Goal: Information Seeking & Learning: Learn about a topic

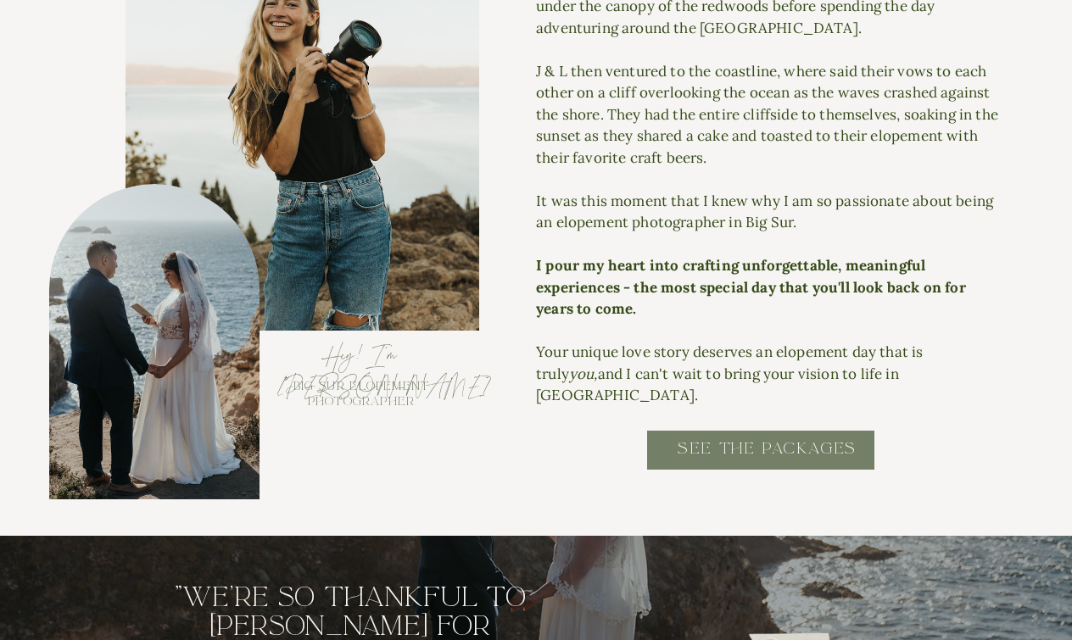
scroll to position [1849, 0]
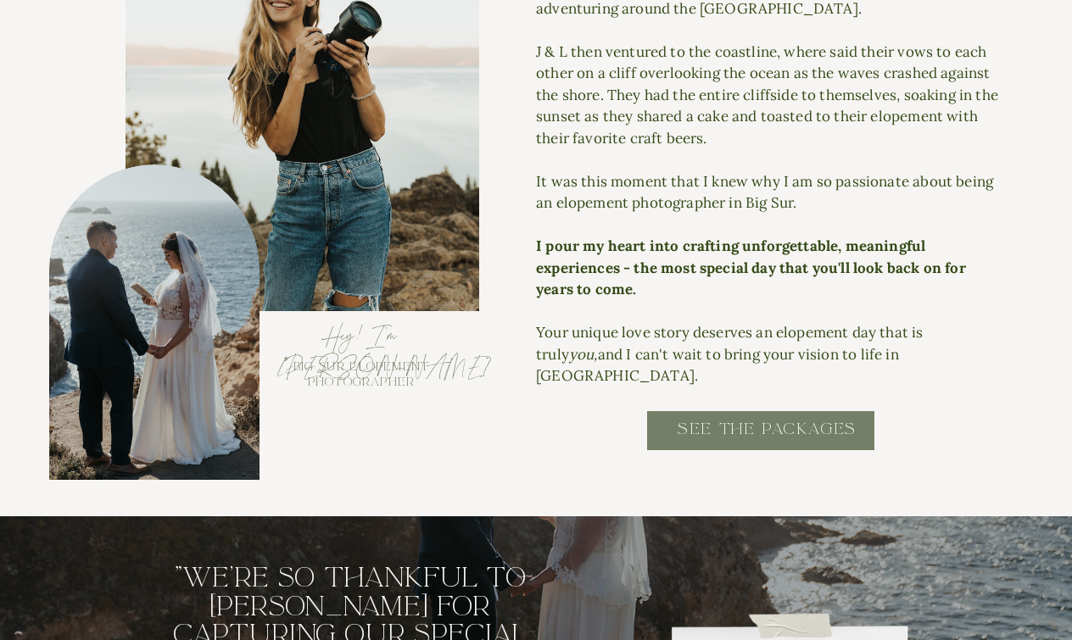
click at [736, 429] on h2 "SEE THE PACKAGES" at bounding box center [767, 438] width 342 height 38
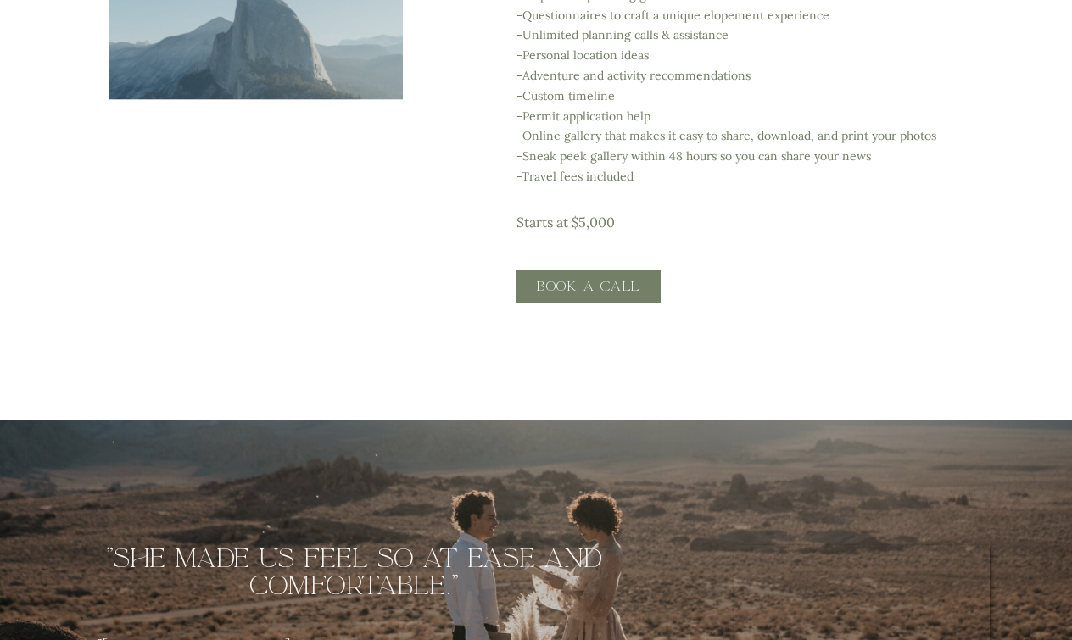
scroll to position [3227, 0]
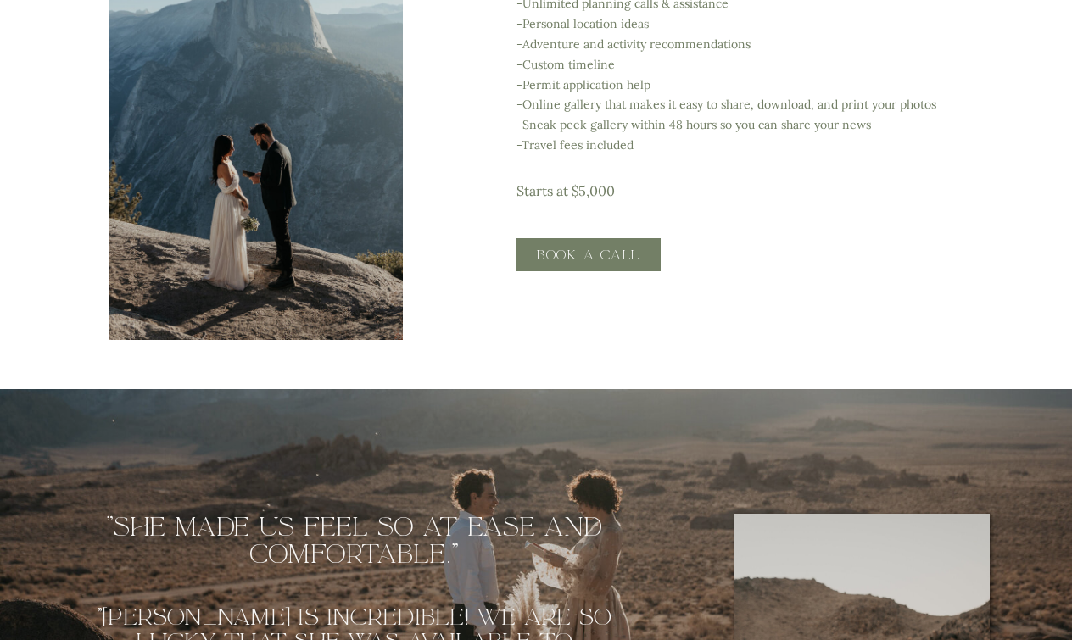
click at [260, 217] on div at bounding box center [256, 120] width 294 height 440
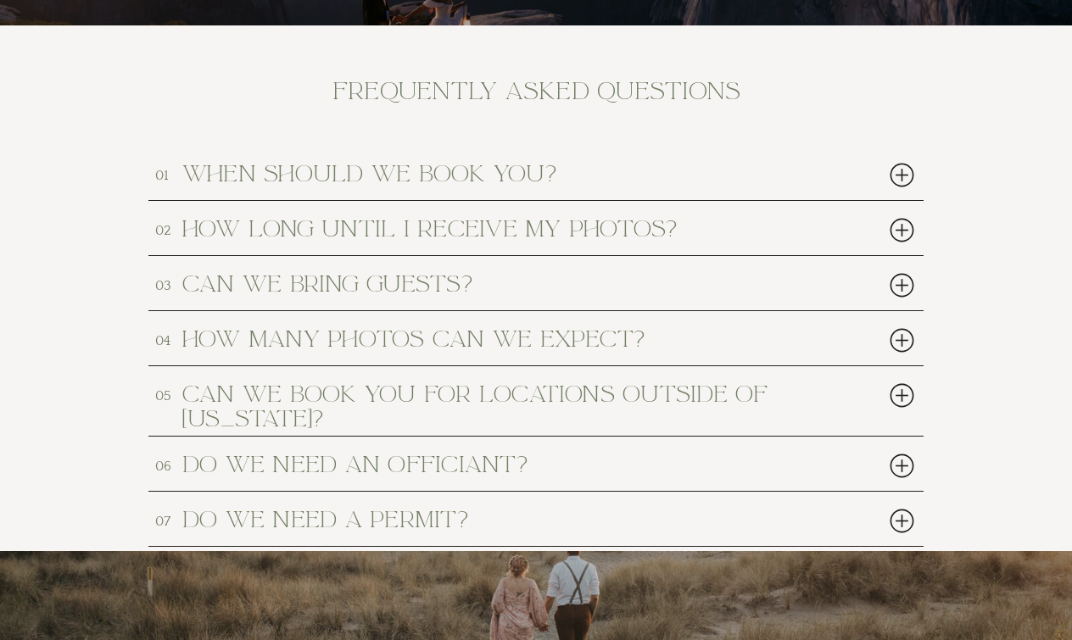
scroll to position [7812, 0]
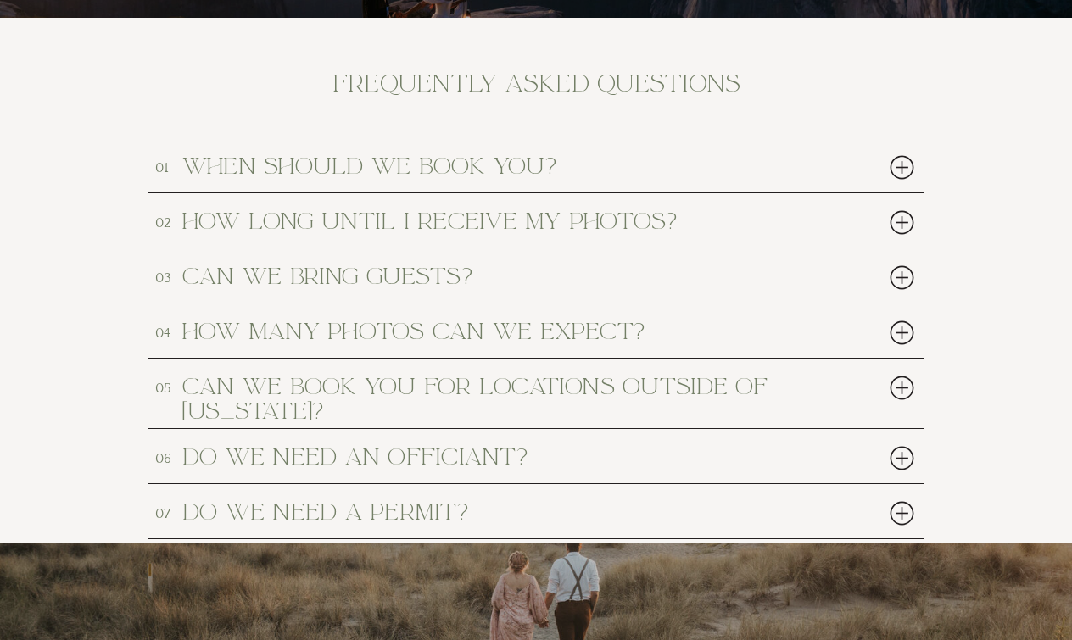
click at [897, 166] on div at bounding box center [902, 167] width 35 height 35
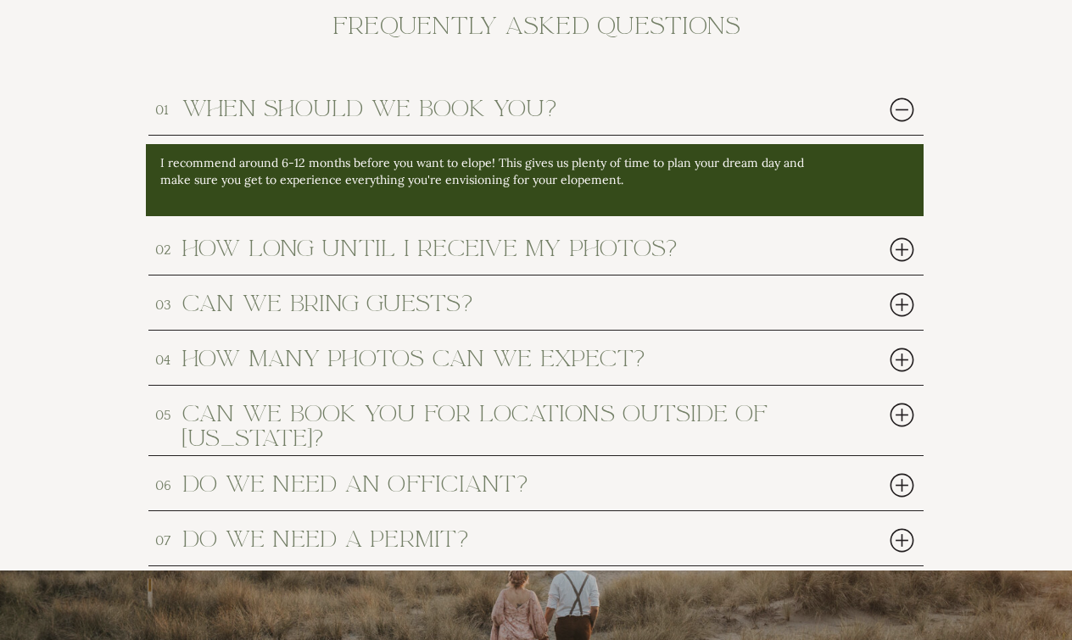
scroll to position [7873, 0]
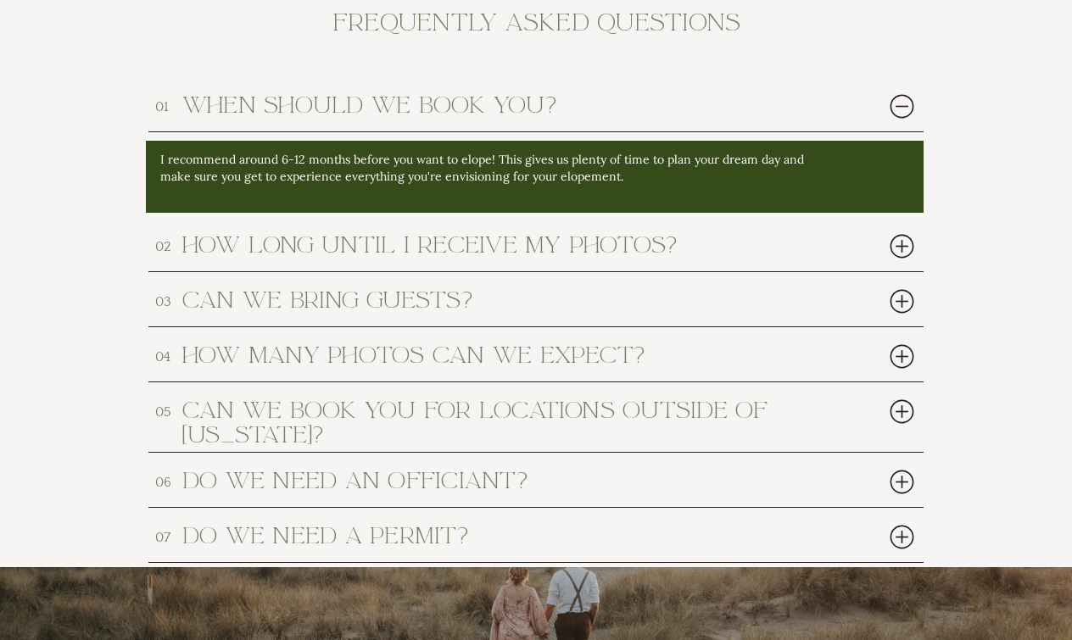
click at [896, 239] on div at bounding box center [902, 246] width 35 height 35
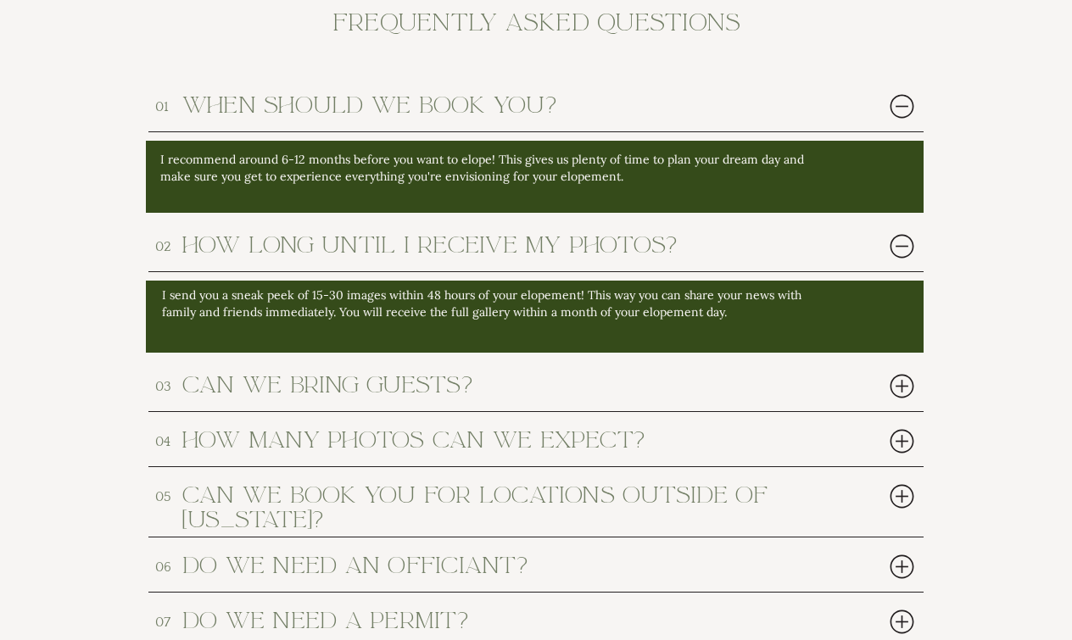
click at [896, 239] on div at bounding box center [902, 246] width 35 height 35
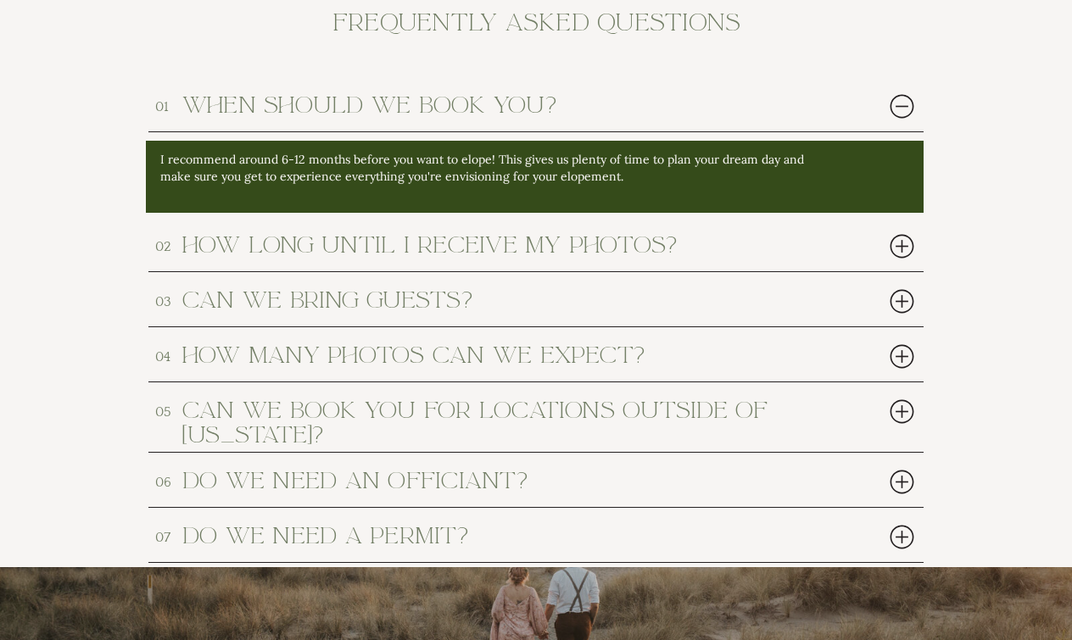
click at [903, 300] on div at bounding box center [902, 301] width 35 height 35
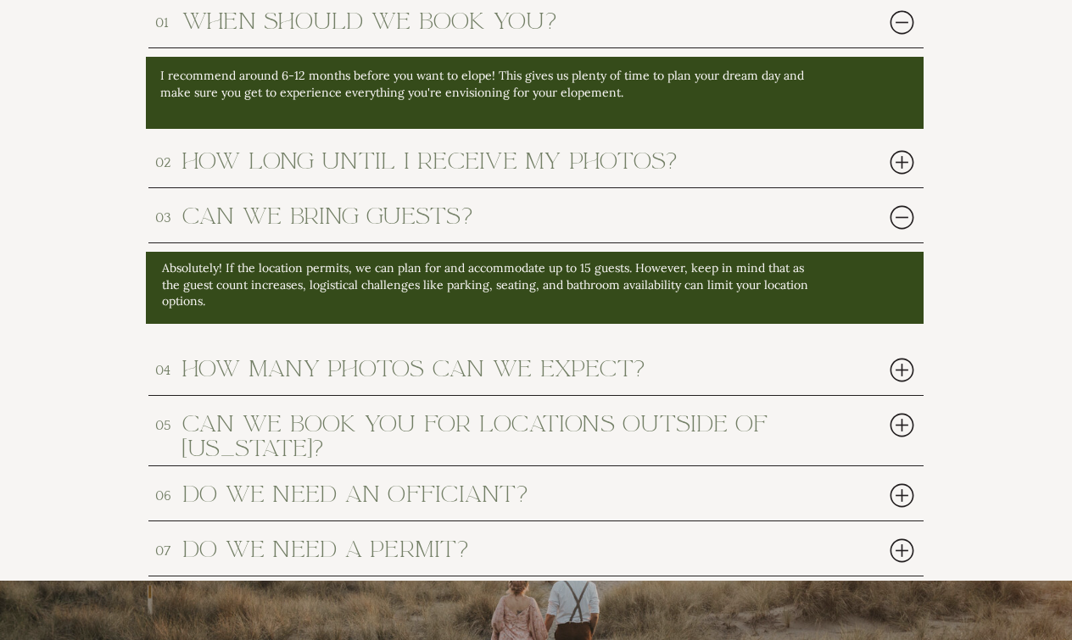
scroll to position [7971, 0]
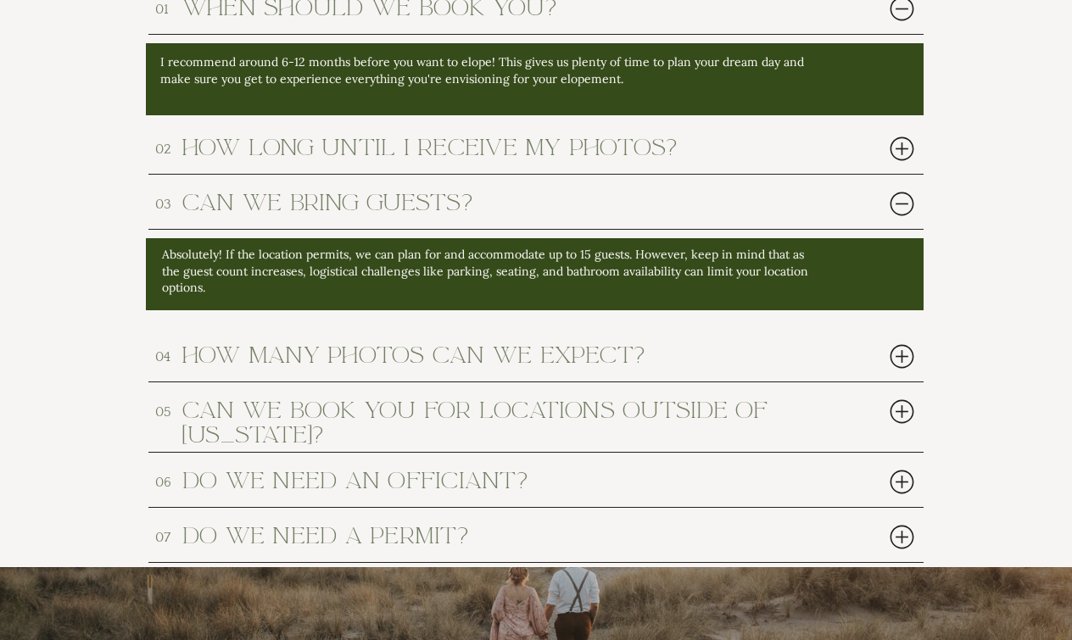
click at [903, 352] on div at bounding box center [902, 356] width 35 height 35
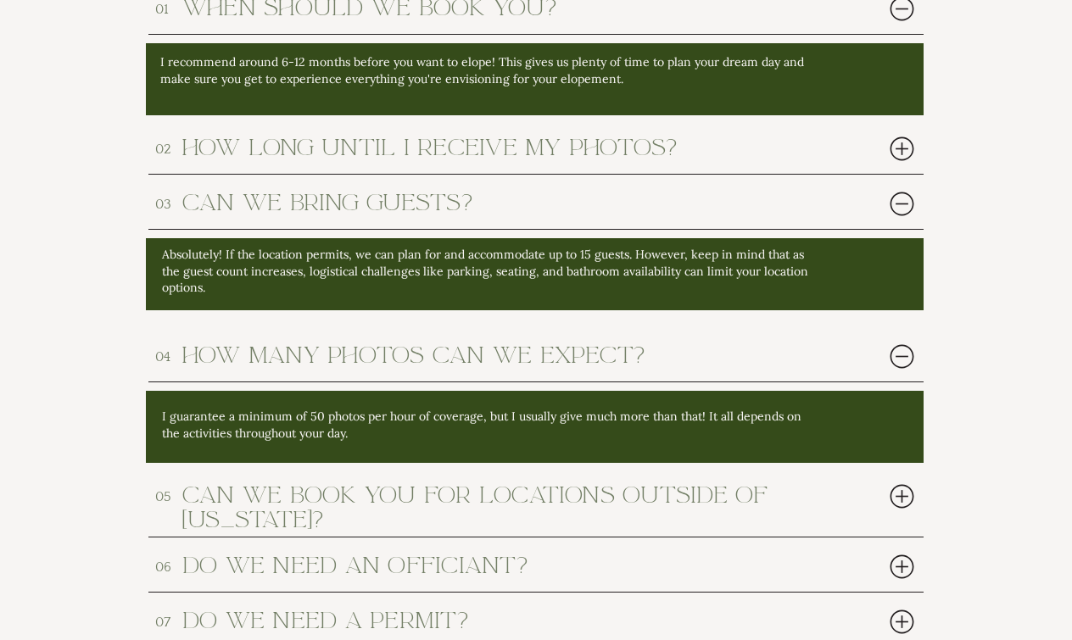
click at [903, 352] on div at bounding box center [902, 356] width 35 height 35
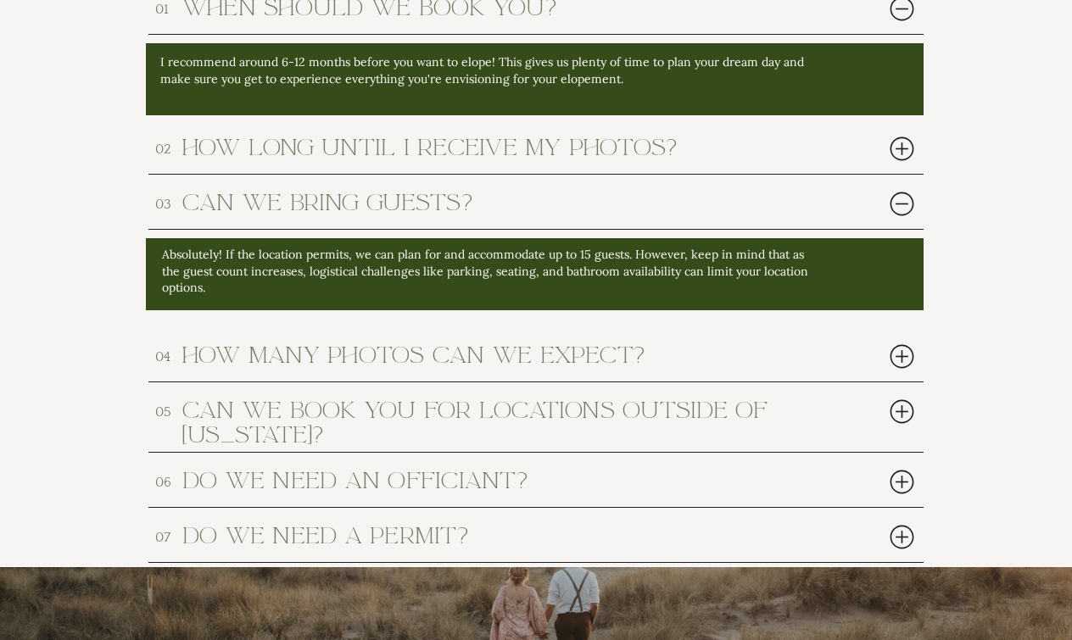
click at [906, 418] on div at bounding box center [902, 411] width 35 height 35
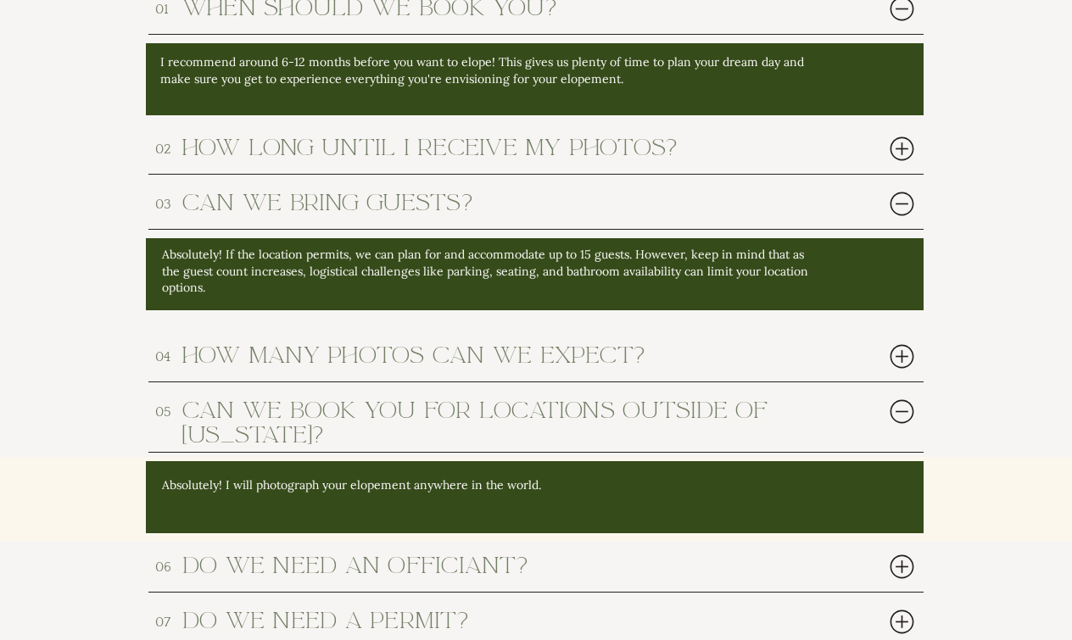
click at [906, 418] on div at bounding box center [902, 411] width 35 height 35
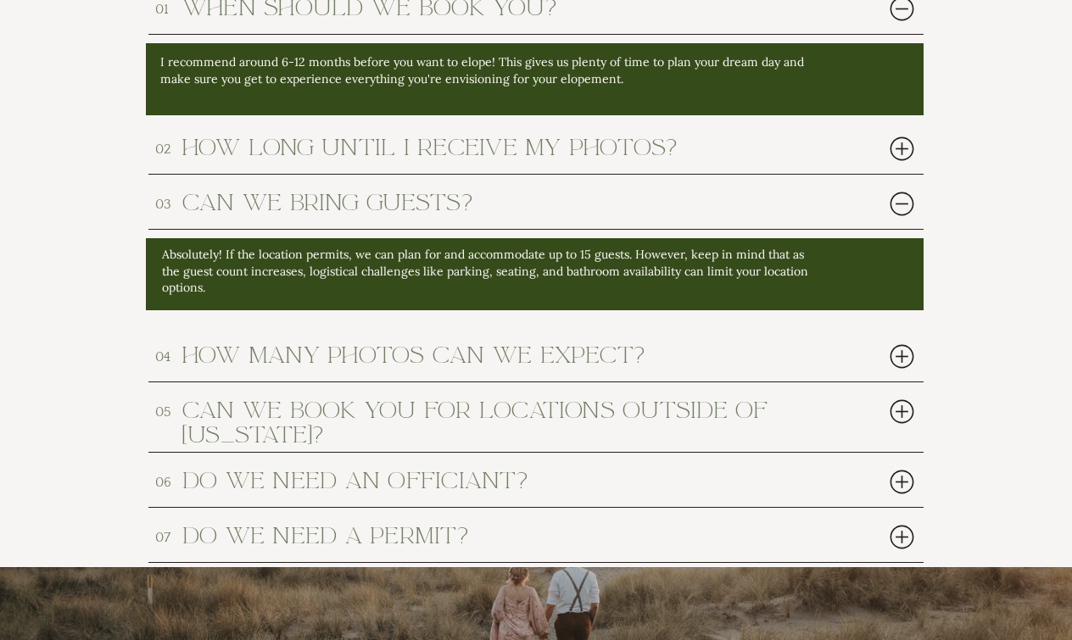
click at [898, 478] on div at bounding box center [902, 482] width 35 height 35
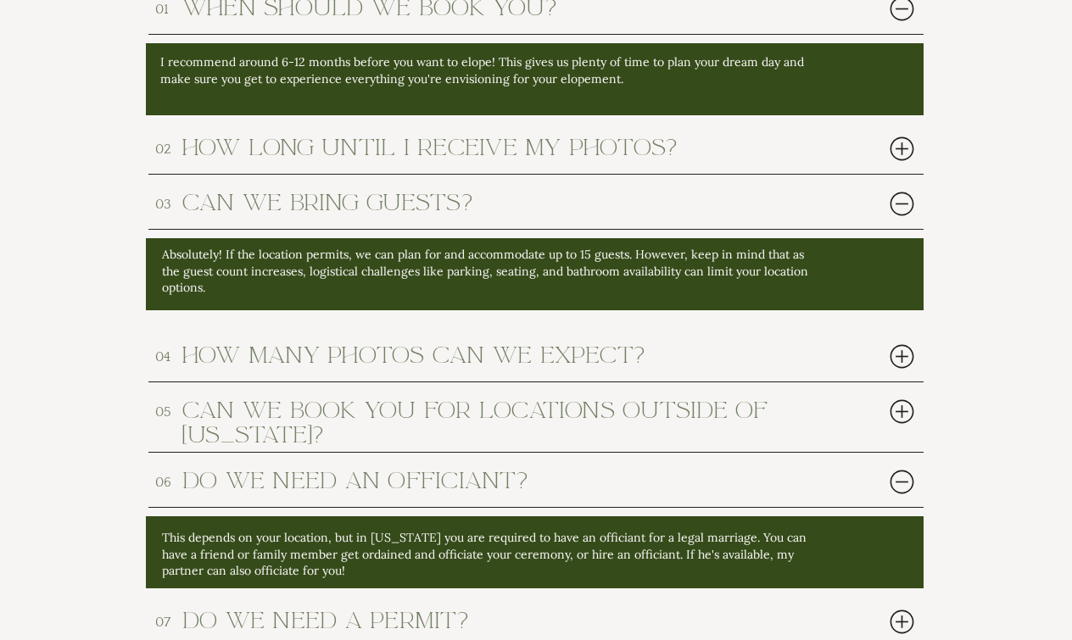
click at [898, 478] on div at bounding box center [902, 482] width 35 height 35
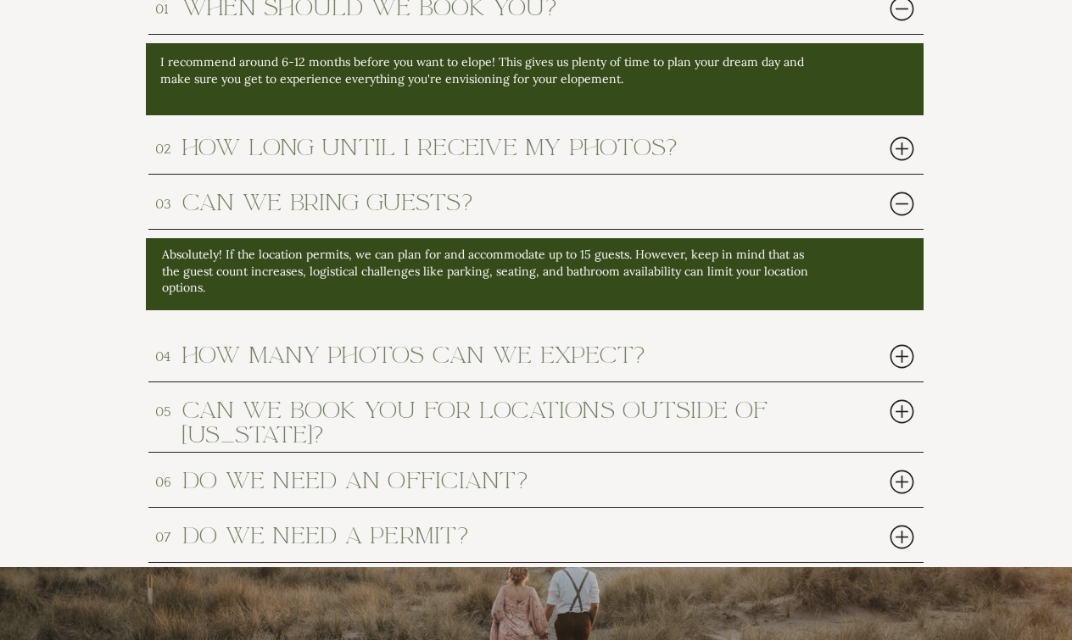
click at [898, 478] on div at bounding box center [902, 482] width 35 height 35
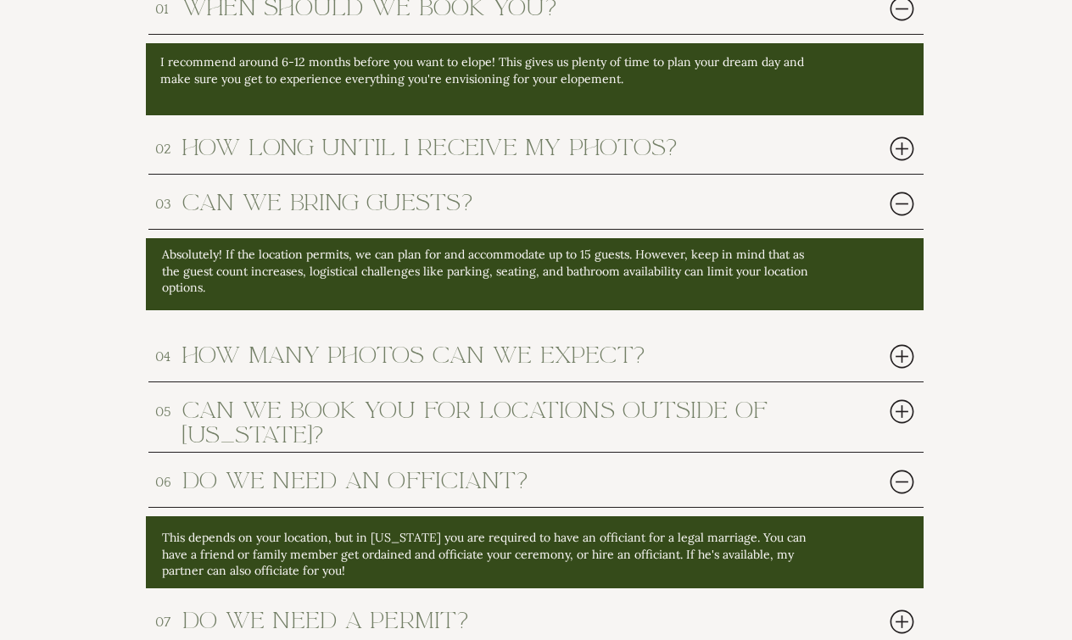
click at [898, 478] on div at bounding box center [902, 482] width 35 height 35
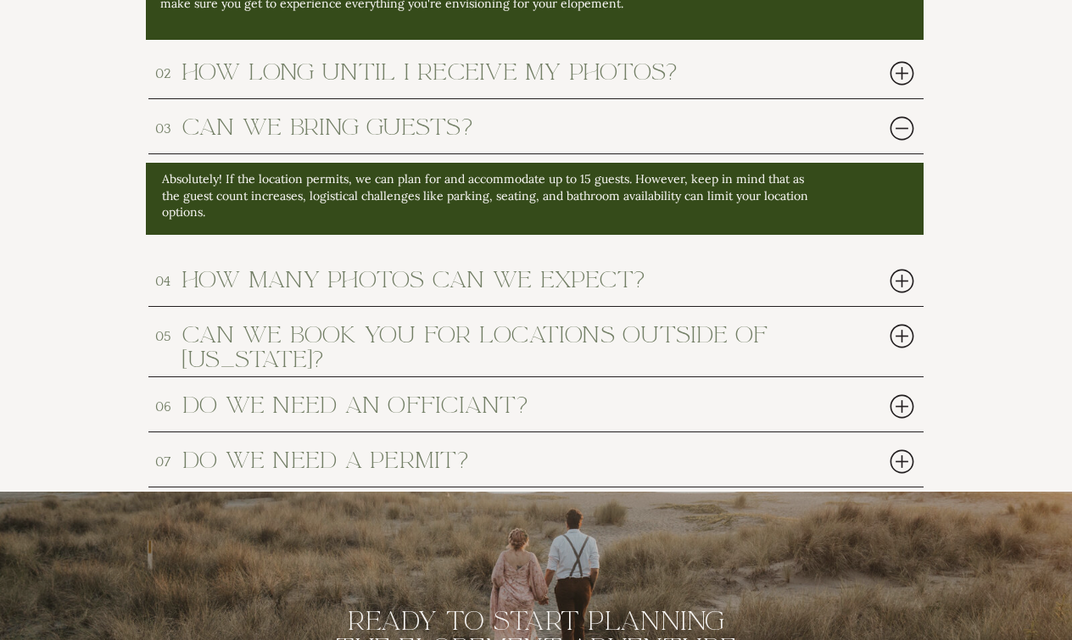
scroll to position [8052, 0]
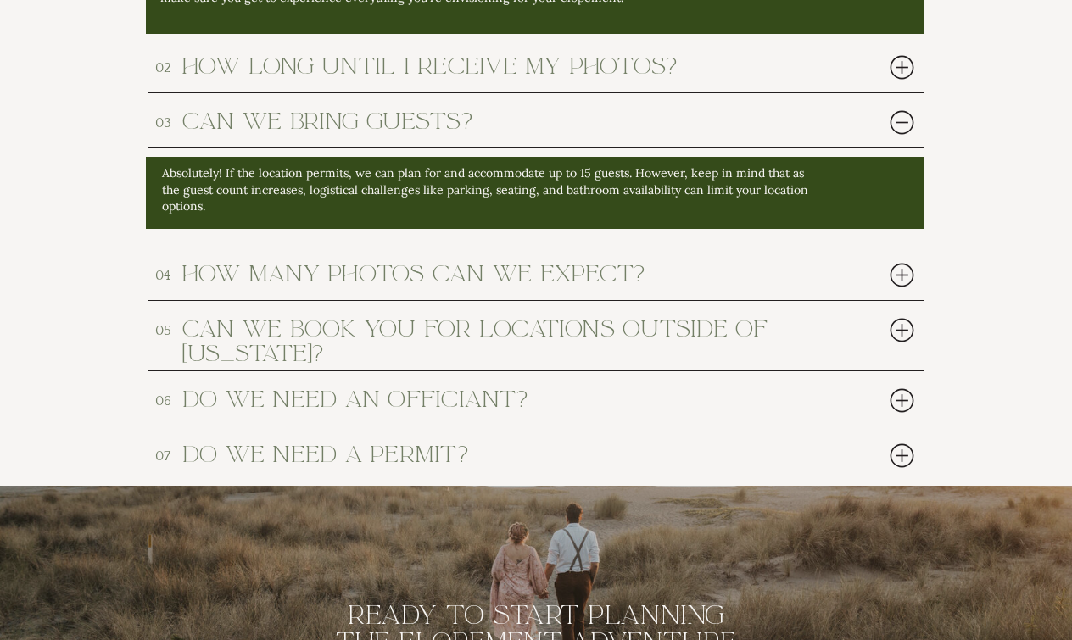
click at [905, 455] on div at bounding box center [902, 456] width 35 height 35
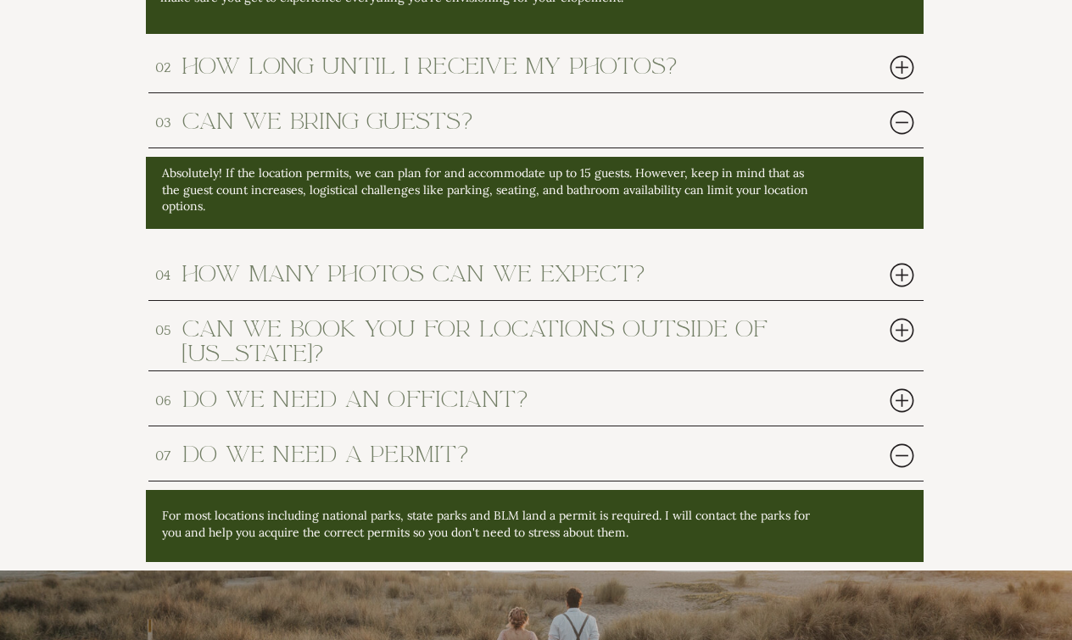
click at [905, 455] on div at bounding box center [902, 456] width 35 height 35
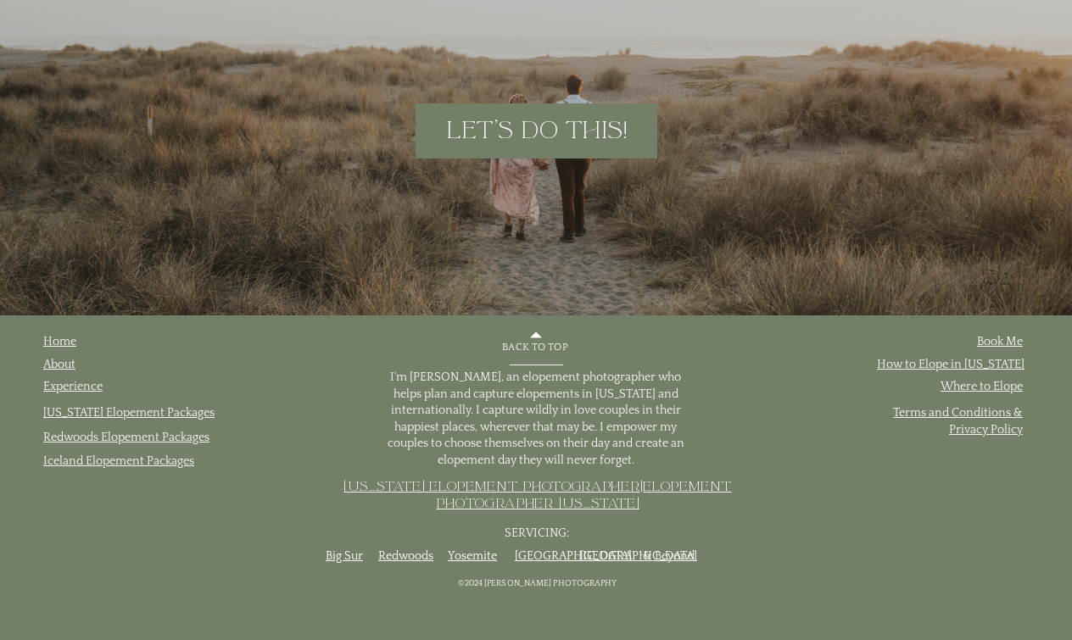
scroll to position [8911, 0]
click at [123, 415] on link "[US_STATE] Elopement Packages" at bounding box center [128, 413] width 171 height 14
click at [131, 413] on link "[US_STATE] Elopement Packages" at bounding box center [128, 413] width 171 height 14
click at [159, 416] on link "[US_STATE] Elopement Packages" at bounding box center [128, 413] width 171 height 14
click at [154, 442] on link "Redwoods Elopement Packages" at bounding box center [126, 438] width 166 height 14
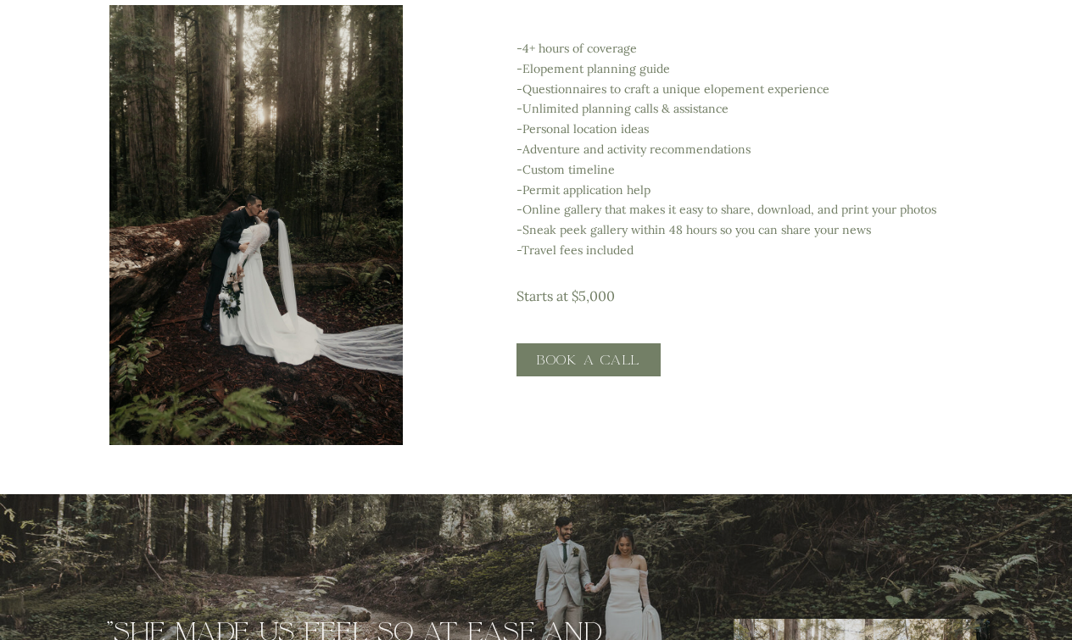
scroll to position [3125, 0]
